Goal: Transaction & Acquisition: Purchase product/service

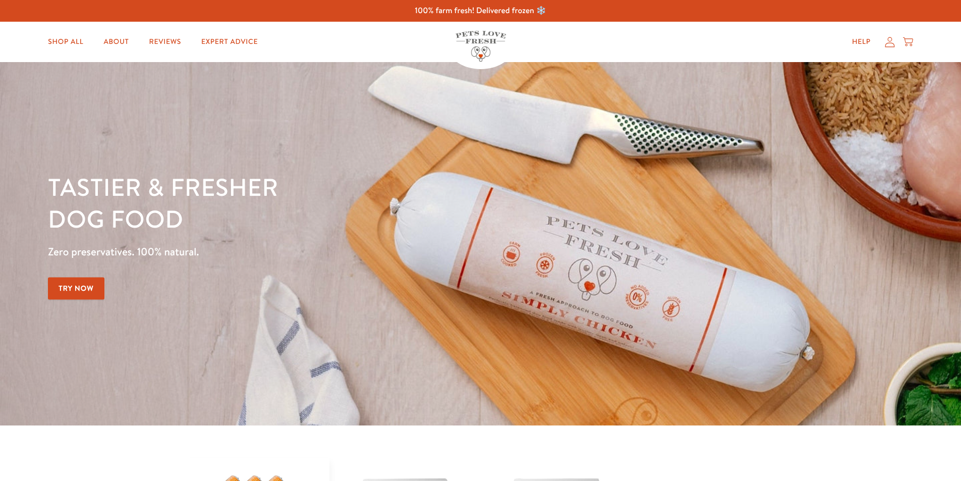
click at [889, 45] on icon at bounding box center [890, 42] width 10 height 11
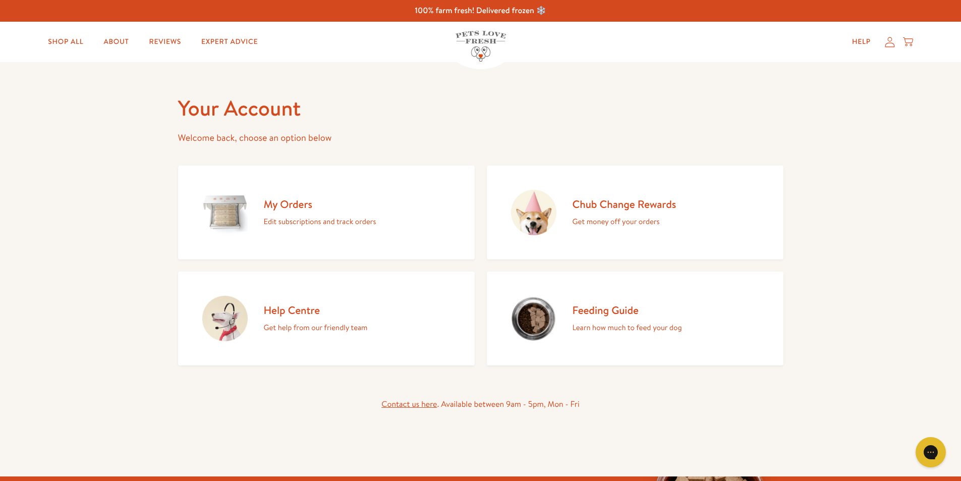
click at [290, 211] on h2 "My Orders" at bounding box center [320, 204] width 113 height 14
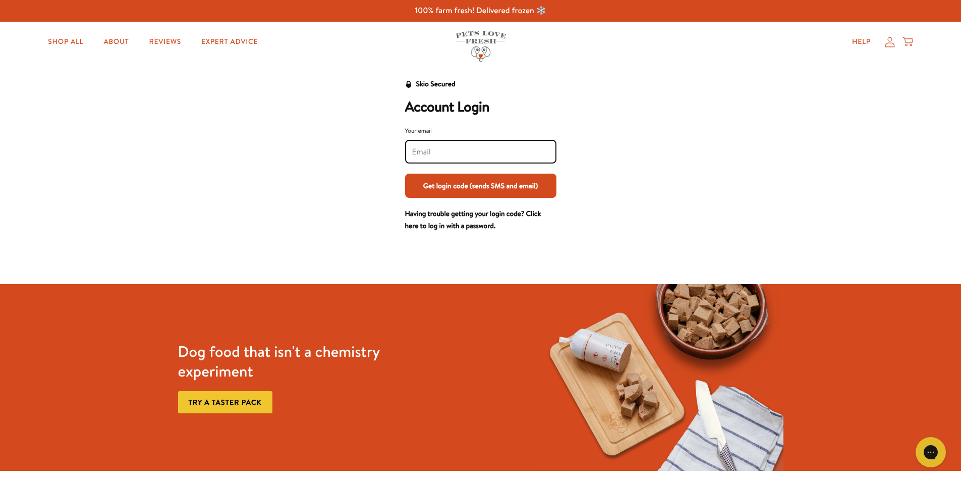
click at [423, 151] on input "Your email" at bounding box center [480, 151] width 137 height 11
type input "jodychristie@hotmail.com"
click at [468, 177] on button "Get login code (sends SMS and email)" at bounding box center [480, 186] width 151 height 24
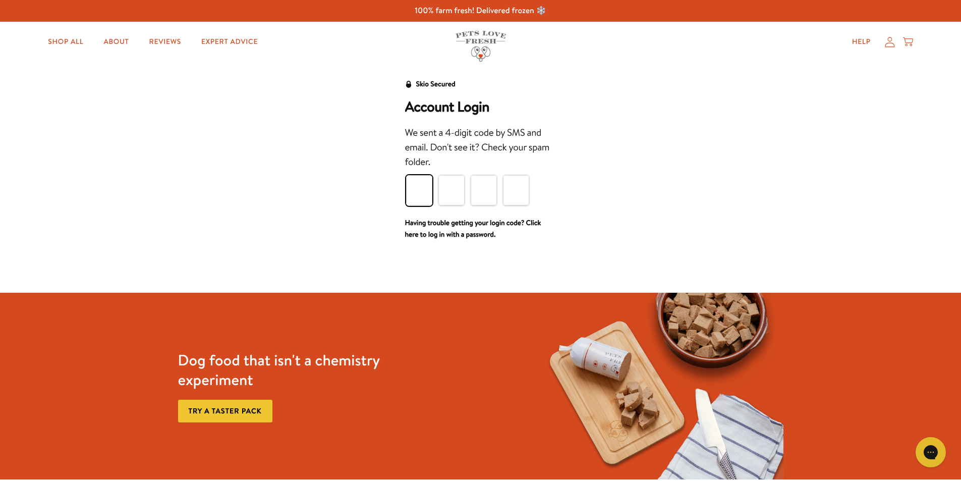
type input "6"
type input "0"
type input "3"
type input "5"
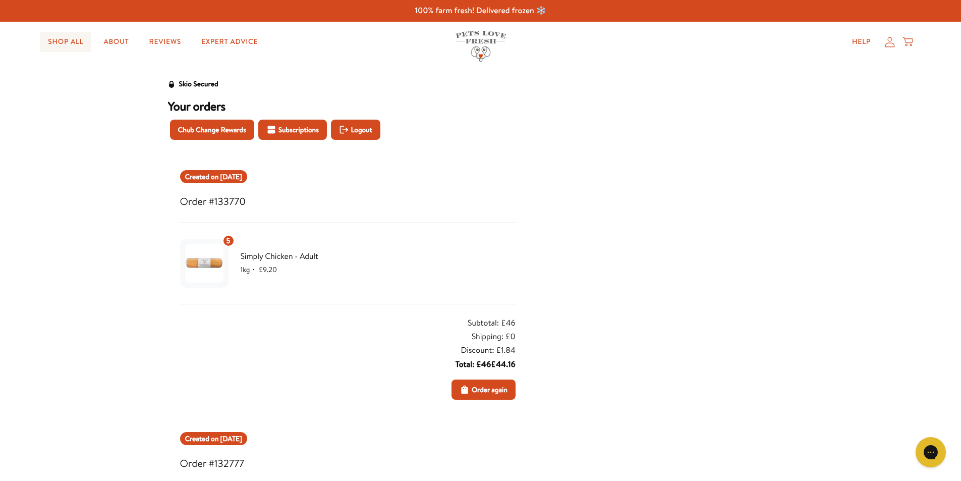
click at [66, 45] on link "Shop All" at bounding box center [65, 42] width 51 height 20
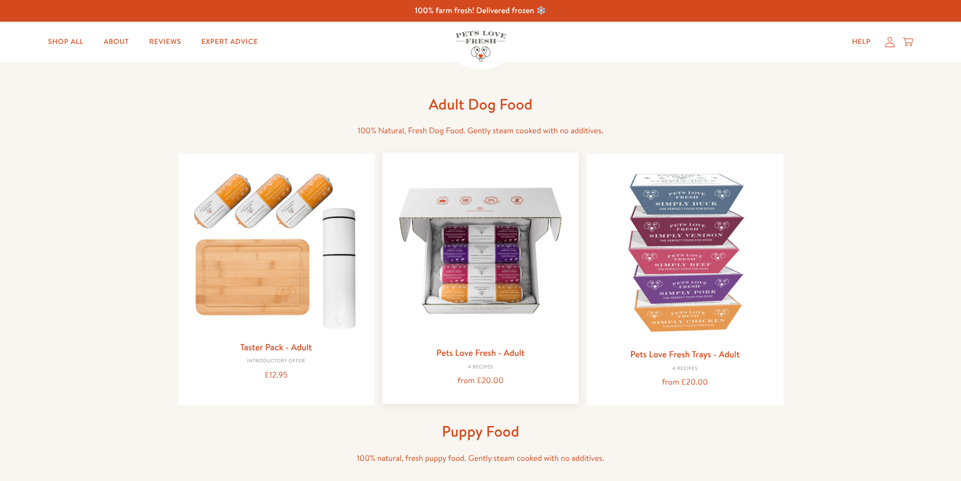
click at [503, 253] on img at bounding box center [481, 250] width 180 height 180
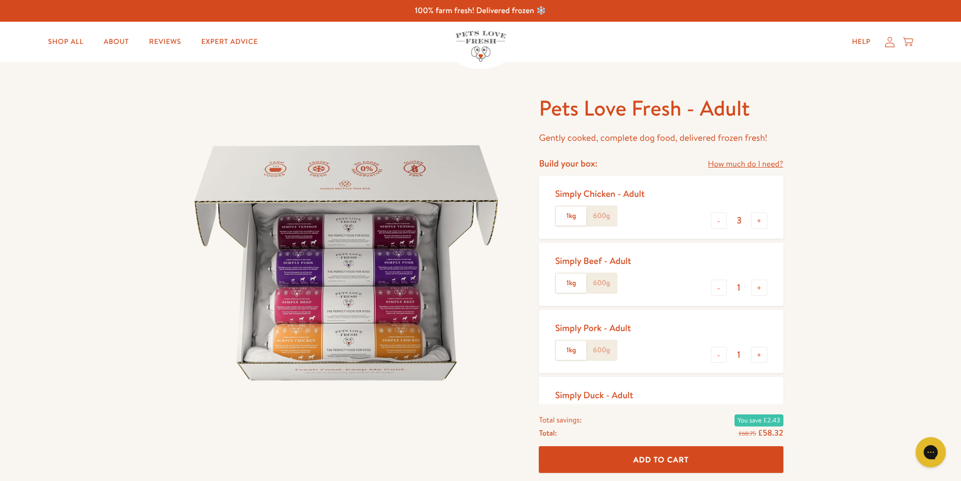
click at [615, 217] on label "600g" at bounding box center [601, 215] width 30 height 19
click at [0, 0] on input "600g" at bounding box center [0, 0] width 0 height 0
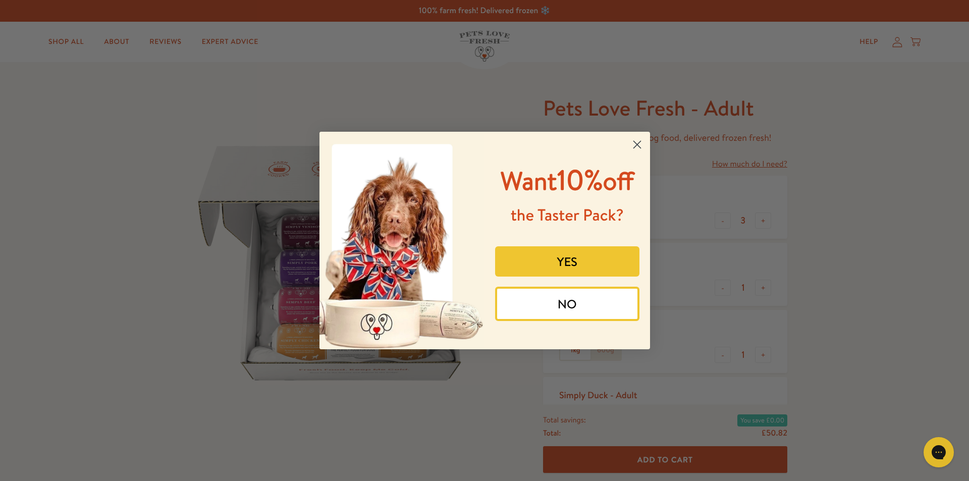
drag, startPoint x: 590, startPoint y: 308, endPoint x: 631, endPoint y: 306, distance: 40.4
click at [595, 306] on button "NO" at bounding box center [567, 304] width 144 height 34
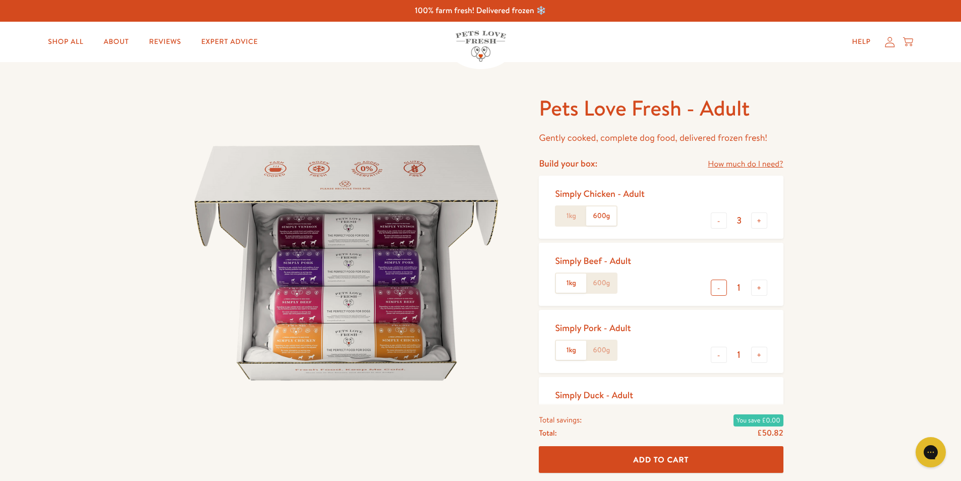
click at [723, 287] on button "-" at bounding box center [719, 288] width 16 height 16
type input "0"
click at [600, 344] on label "600g" at bounding box center [601, 350] width 30 height 19
click at [0, 0] on input "600g" at bounding box center [0, 0] width 0 height 0
click at [758, 357] on button "+" at bounding box center [759, 355] width 16 height 16
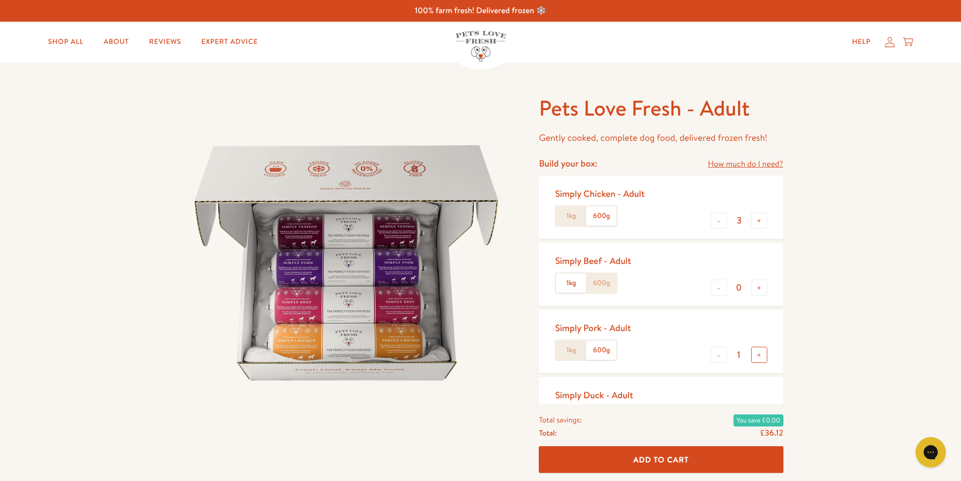
type input "2"
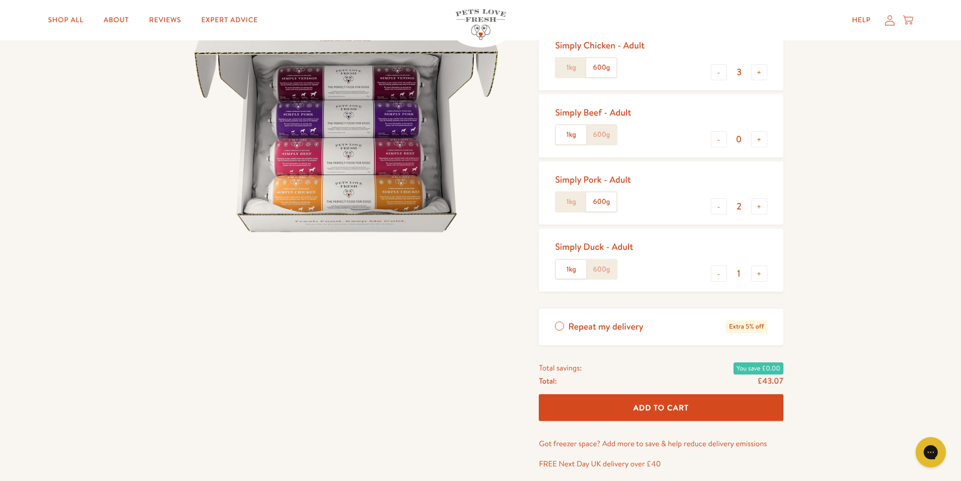
scroll to position [151, 0]
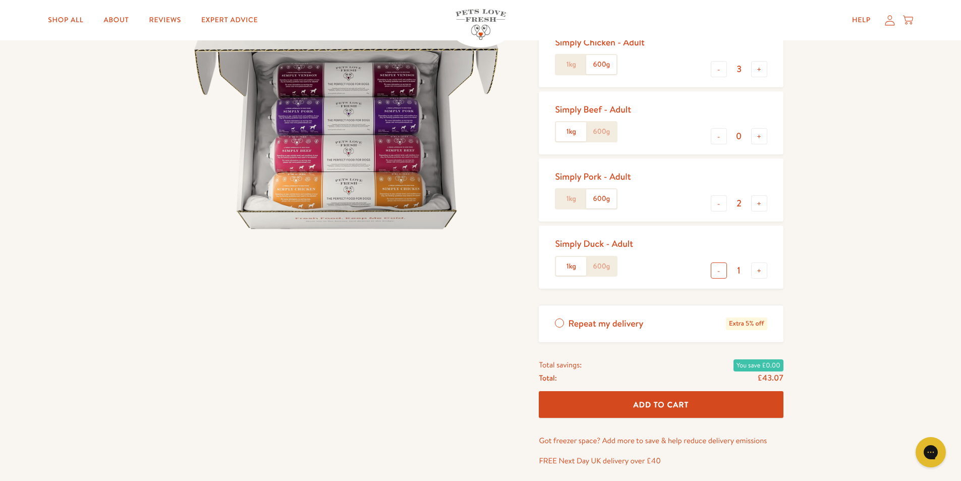
click at [721, 272] on button "-" at bounding box center [719, 270] width 16 height 16
type input "0"
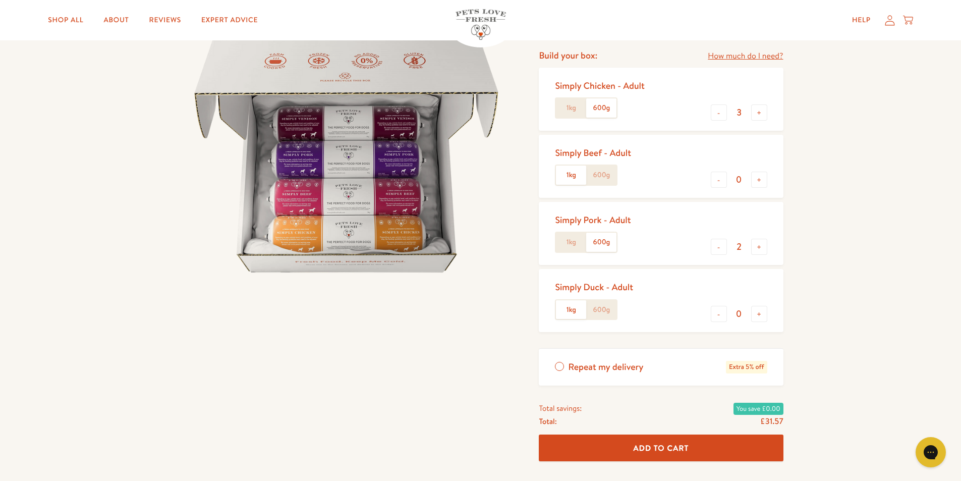
scroll to position [50, 0]
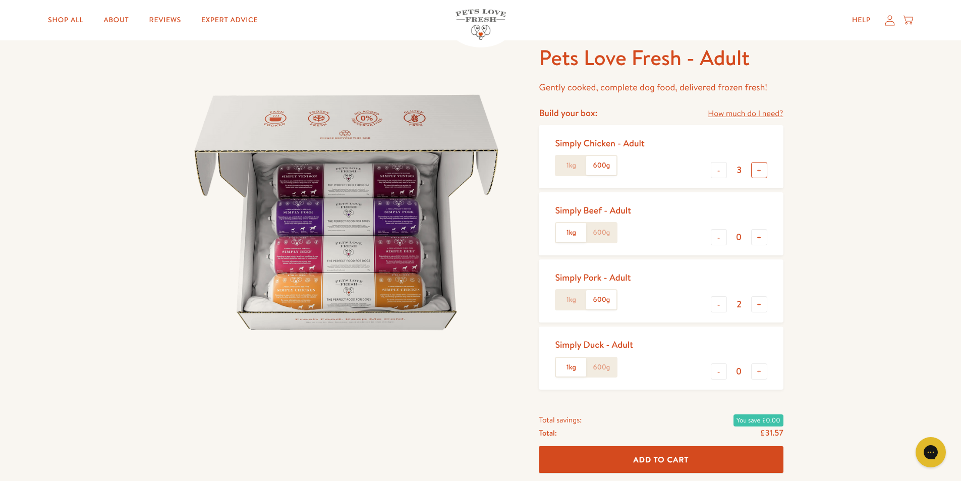
click at [758, 165] on button "+" at bounding box center [759, 170] width 16 height 16
click at [762, 171] on button "+" at bounding box center [759, 170] width 16 height 16
click at [763, 171] on button "+" at bounding box center [759, 170] width 16 height 16
type input "6"
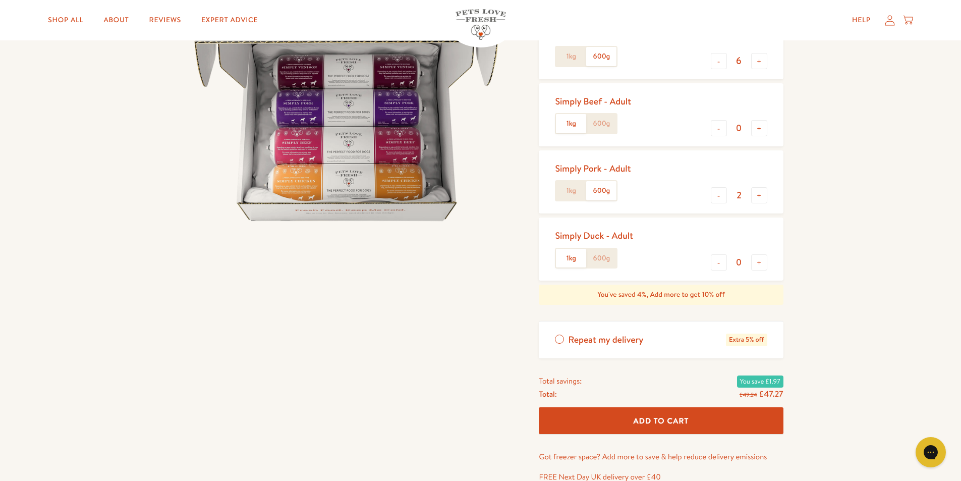
scroll to position [202, 0]
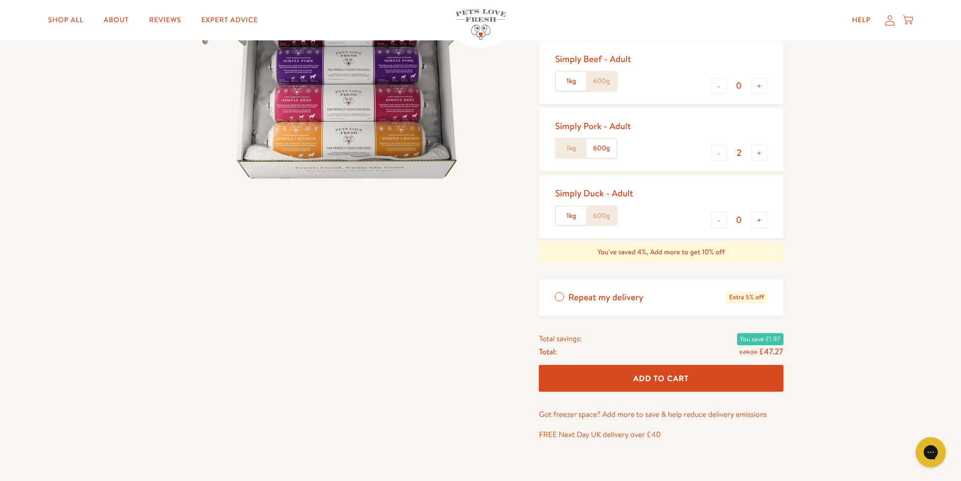
click at [688, 370] on button "Add To Cart" at bounding box center [661, 378] width 244 height 27
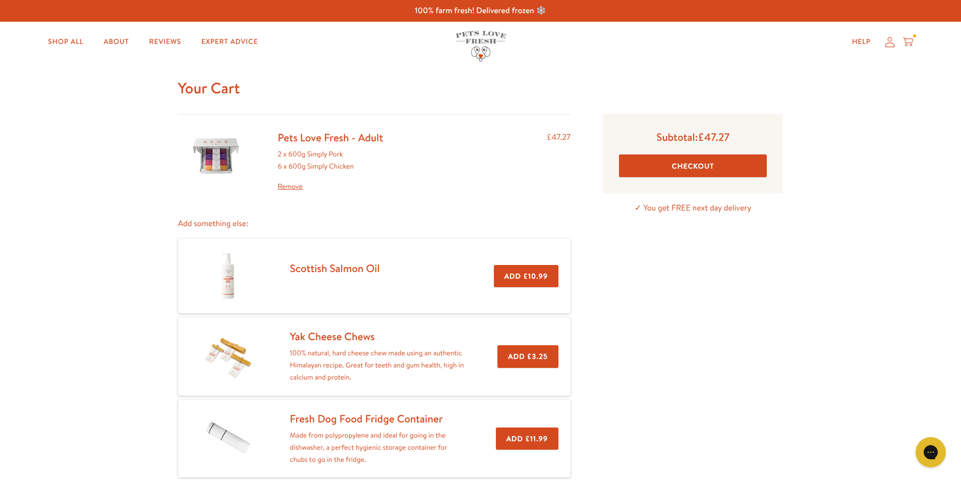
click at [294, 187] on link "Remove" at bounding box center [330, 187] width 105 height 12
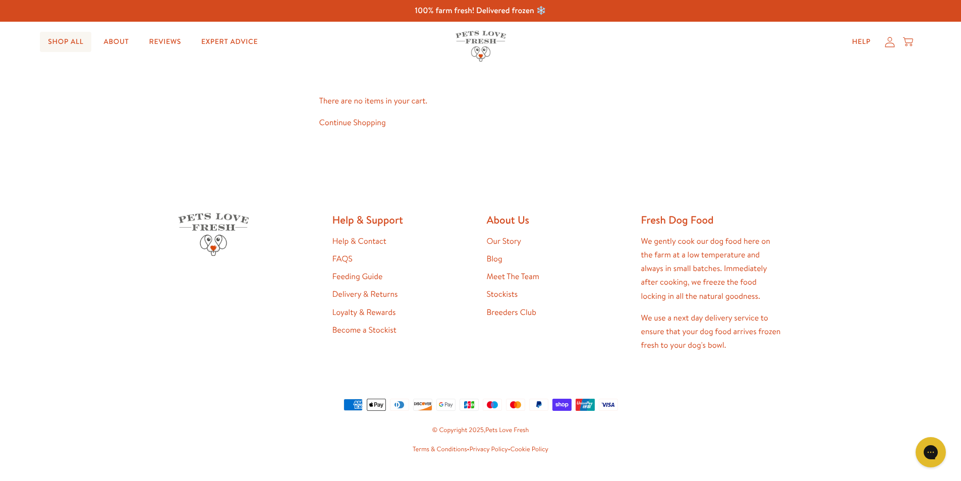
click at [66, 39] on link "Shop All" at bounding box center [65, 42] width 51 height 20
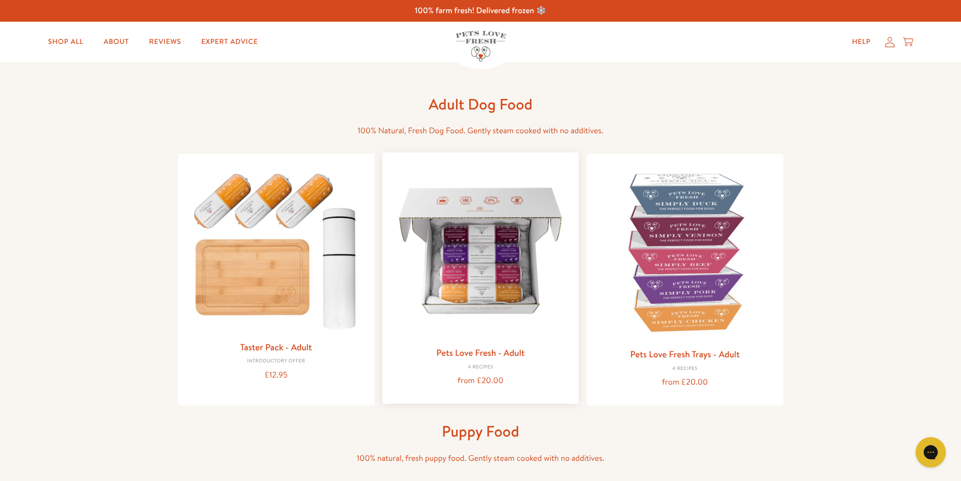
click at [524, 270] on img at bounding box center [481, 250] width 180 height 180
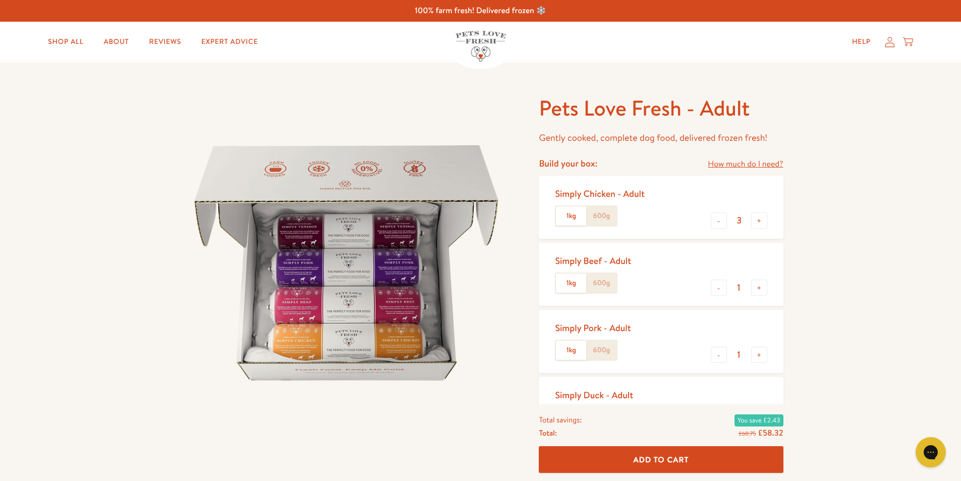
click at [605, 210] on label "600g" at bounding box center [601, 215] width 30 height 19
click at [0, 0] on input "600g" at bounding box center [0, 0] width 0 height 0
click at [760, 220] on button "+" at bounding box center [759, 220] width 16 height 16
click at [761, 221] on button "+" at bounding box center [759, 220] width 16 height 16
click at [761, 220] on button "+" at bounding box center [759, 220] width 16 height 16
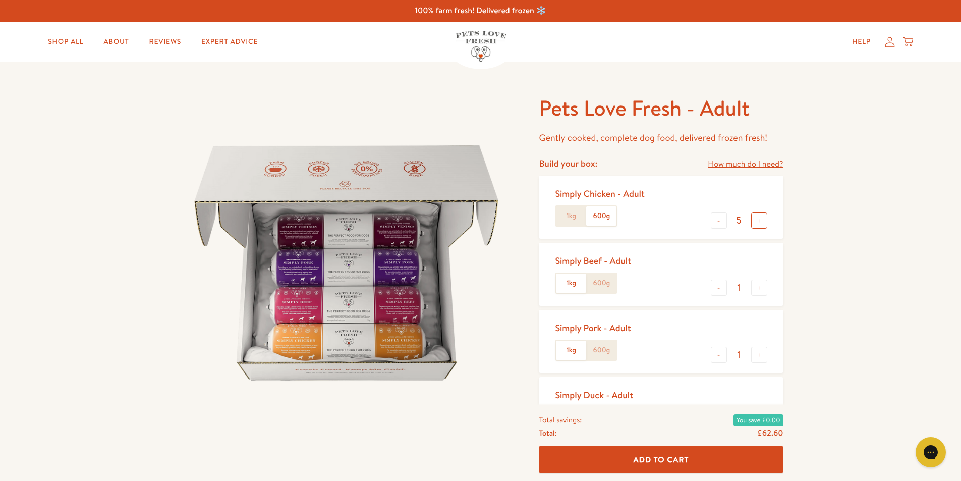
type input "6"
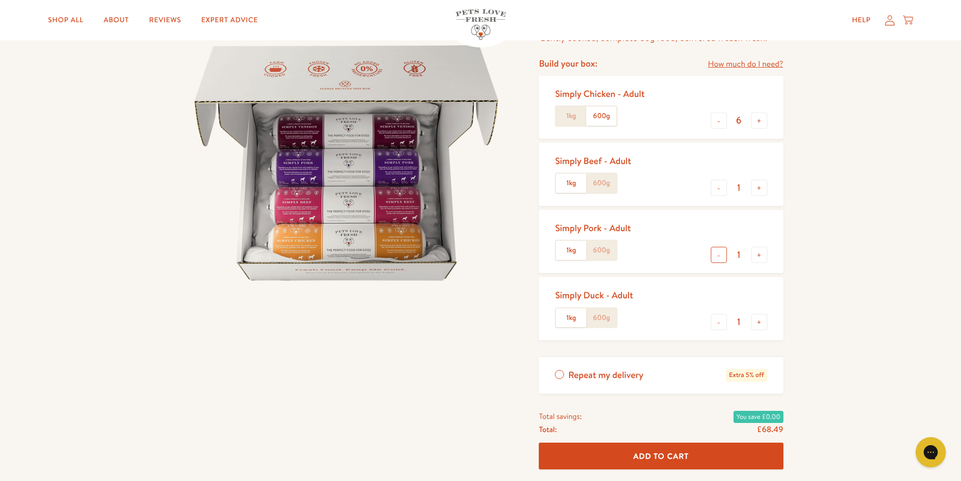
scroll to position [151, 0]
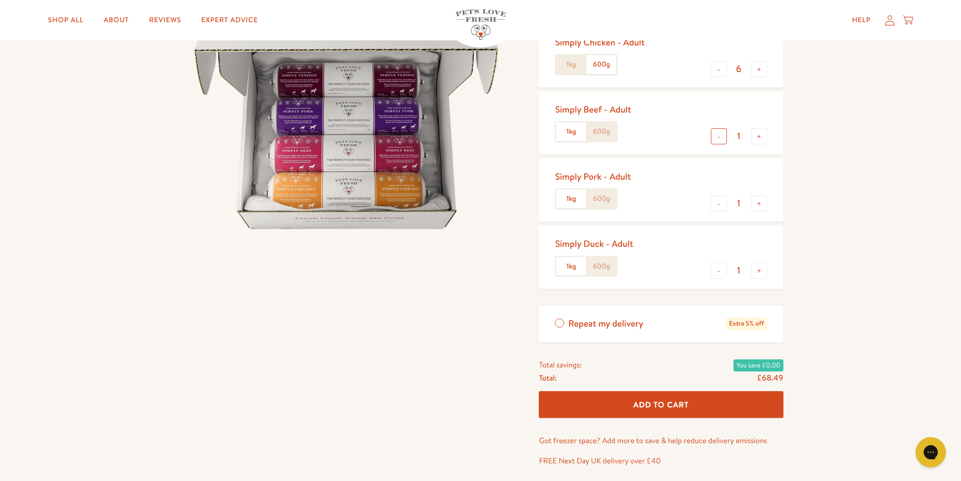
click at [721, 137] on button "-" at bounding box center [719, 136] width 16 height 16
type input "0"
click at [720, 271] on button "-" at bounding box center [719, 270] width 16 height 16
type input "0"
click at [598, 204] on label "600g" at bounding box center [601, 198] width 30 height 19
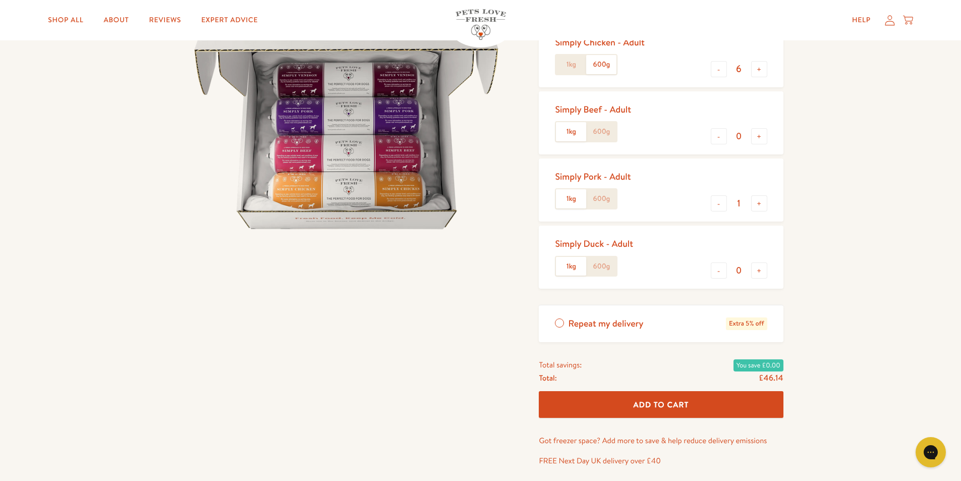
click at [0, 0] on input "600g" at bounding box center [0, 0] width 0 height 0
click at [755, 205] on button "+" at bounding box center [759, 203] width 16 height 16
type input "2"
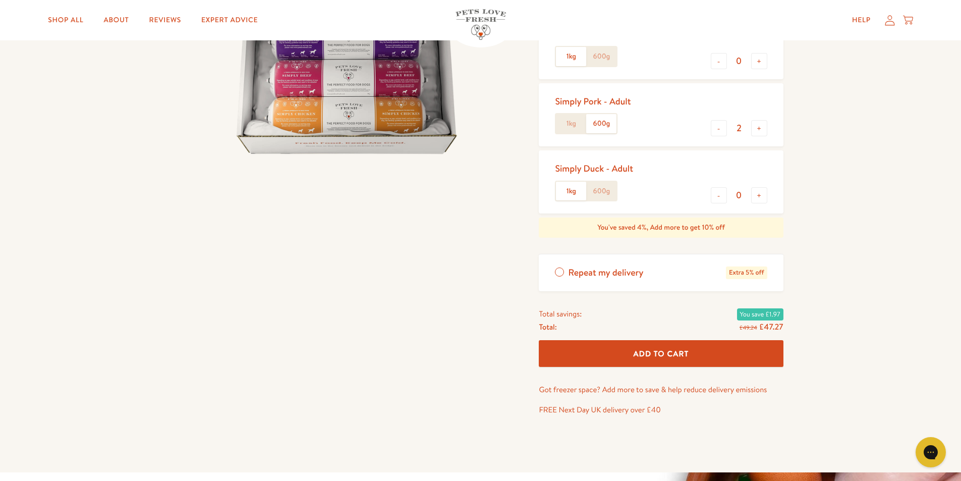
scroll to position [252, 0]
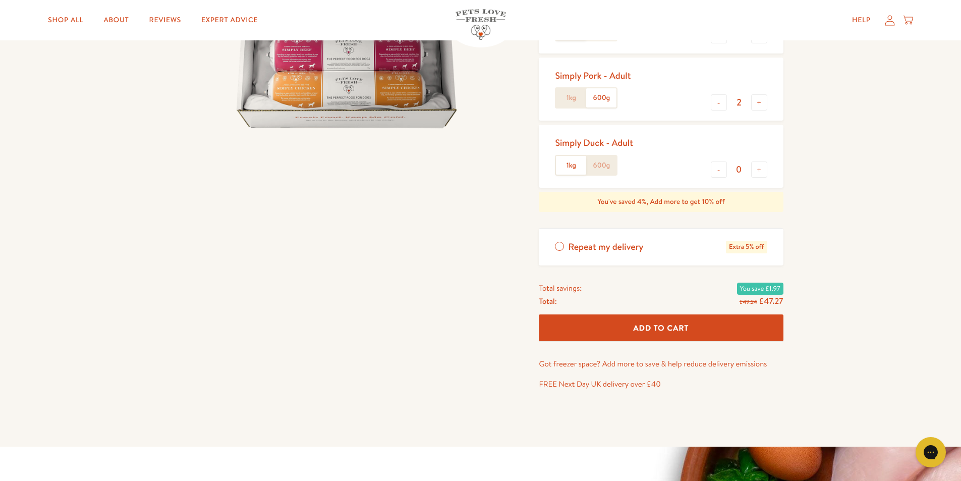
click at [669, 328] on span "Add To Cart" at bounding box center [662, 327] width 56 height 11
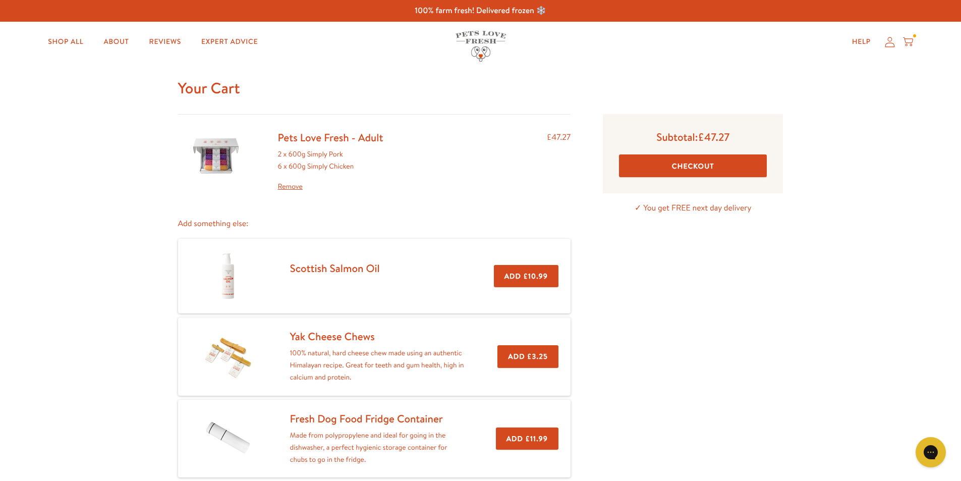
click at [705, 161] on button "Checkout" at bounding box center [693, 165] width 148 height 23
click at [289, 186] on link "Remove" at bounding box center [330, 187] width 105 height 12
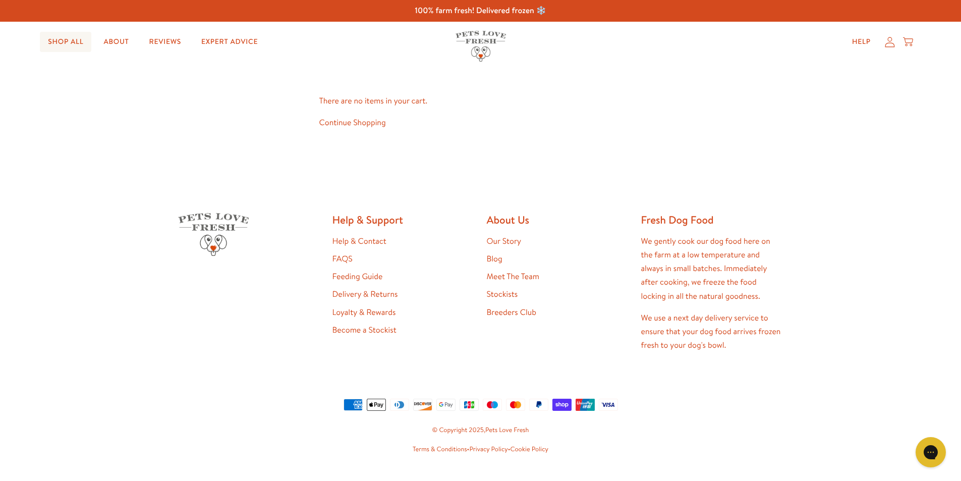
click at [70, 43] on link "Shop All" at bounding box center [65, 42] width 51 height 20
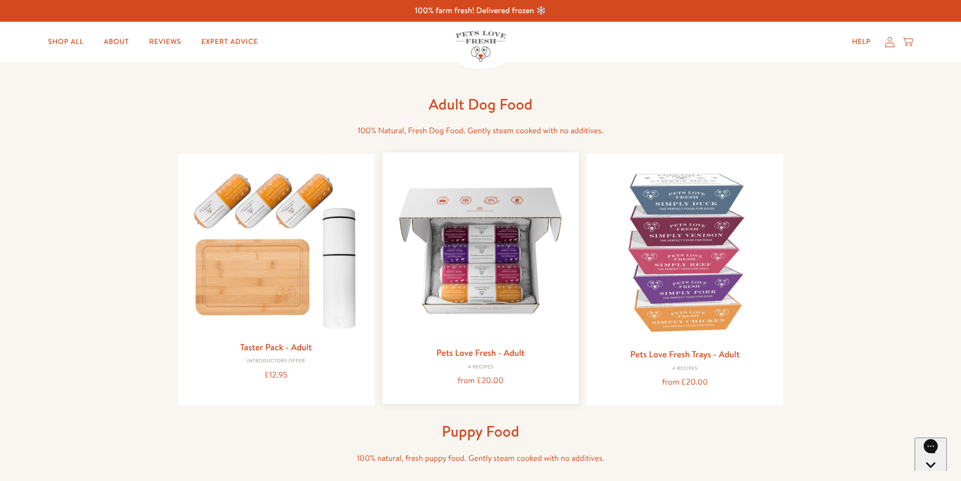
click at [481, 252] on img at bounding box center [481, 250] width 180 height 180
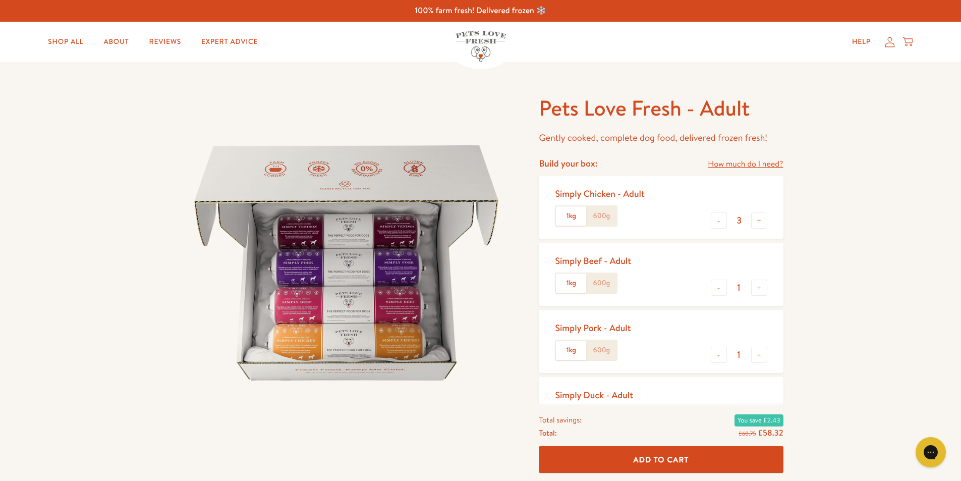
click at [591, 208] on label "600g" at bounding box center [601, 215] width 30 height 19
click at [0, 0] on input "600g" at bounding box center [0, 0] width 0 height 0
click at [715, 288] on button "-" at bounding box center [719, 288] width 16 height 16
type input "0"
click at [759, 220] on button "+" at bounding box center [759, 220] width 16 height 16
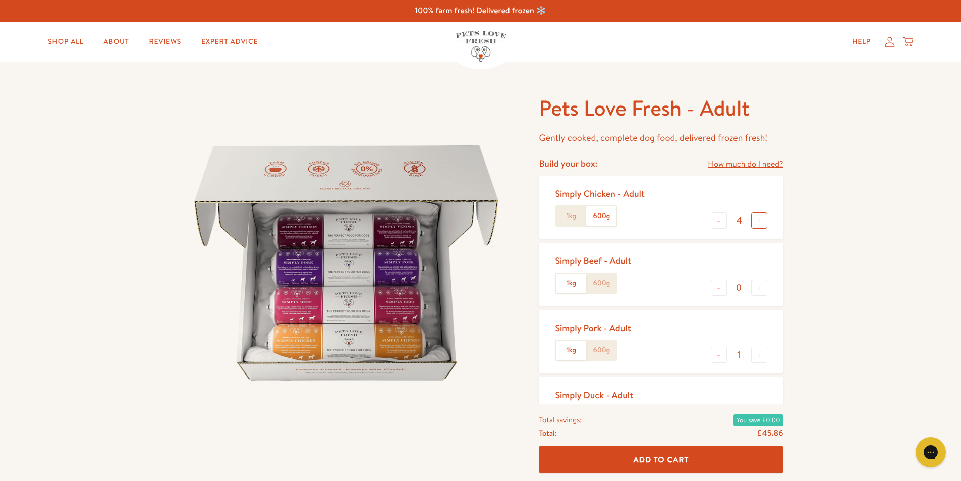
click at [759, 220] on button "+" at bounding box center [759, 220] width 16 height 16
type input "6"
click at [763, 351] on button "+" at bounding box center [759, 355] width 16 height 16
type input "2"
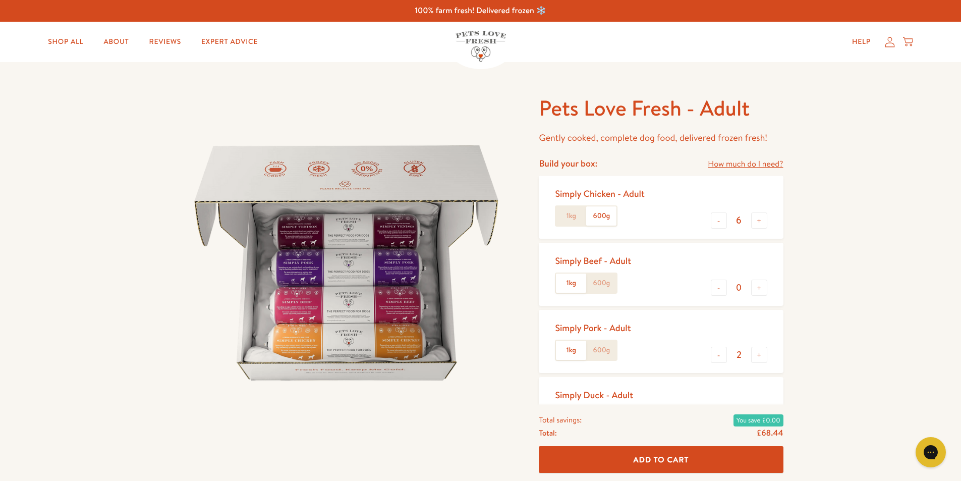
click at [607, 349] on label "600g" at bounding box center [601, 350] width 30 height 19
click at [0, 0] on input "600g" at bounding box center [0, 0] width 0 height 0
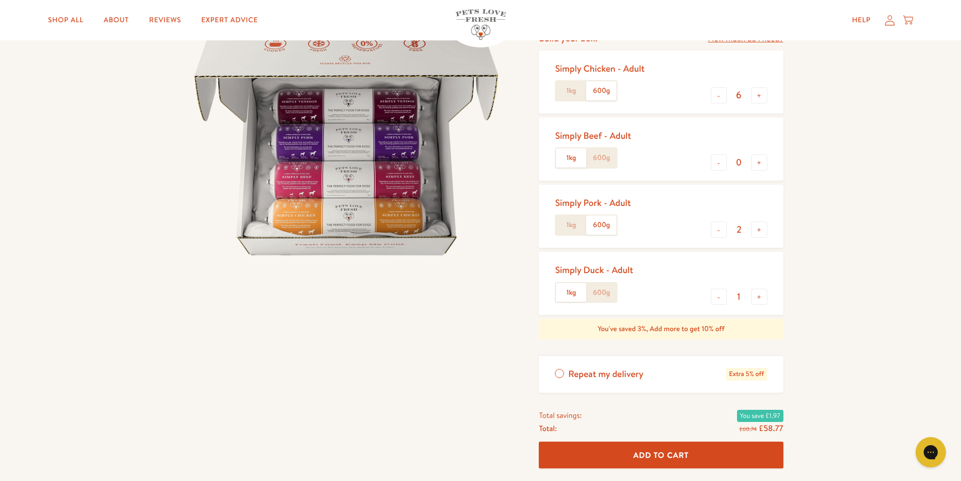
scroll to position [151, 0]
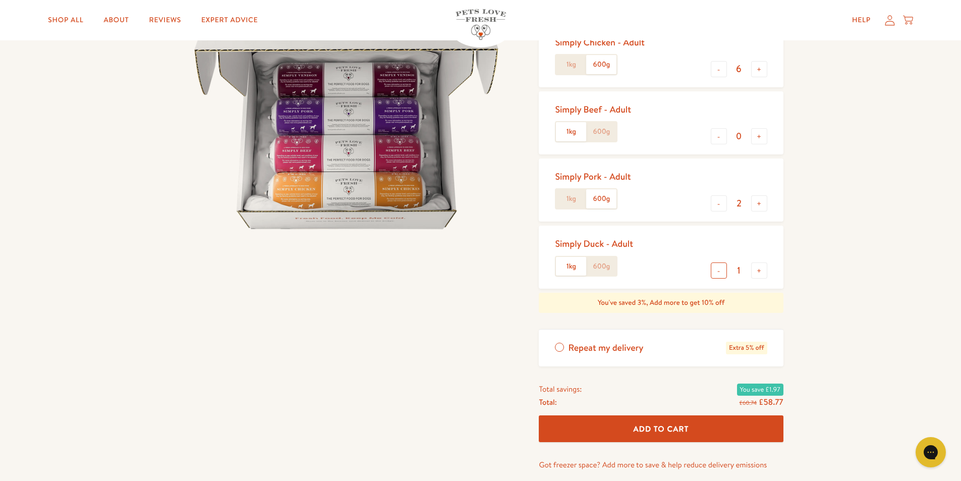
click at [719, 272] on button "-" at bounding box center [719, 270] width 16 height 16
type input "0"
click at [759, 71] on button "+" at bounding box center [759, 69] width 16 height 16
type input "8"
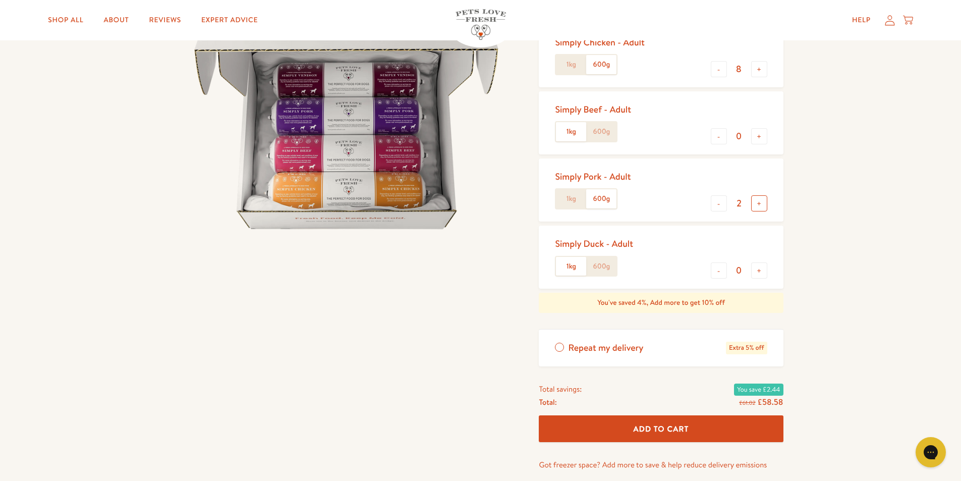
click at [760, 205] on button "+" at bounding box center [759, 203] width 16 height 16
click at [716, 204] on button "-" at bounding box center [719, 203] width 16 height 16
click at [760, 203] on button "+" at bounding box center [759, 203] width 16 height 16
type input "3"
click at [732, 424] on button "Add To Cart" at bounding box center [661, 428] width 244 height 27
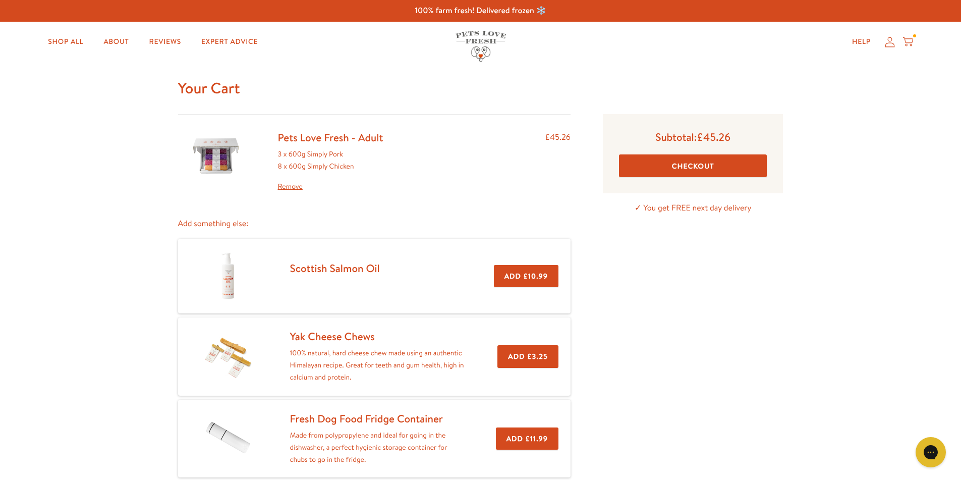
drag, startPoint x: 725, startPoint y: 166, endPoint x: 786, endPoint y: 196, distance: 67.9
click at [726, 169] on button "Checkout" at bounding box center [693, 165] width 148 height 23
